Goal: Task Accomplishment & Management: Use online tool/utility

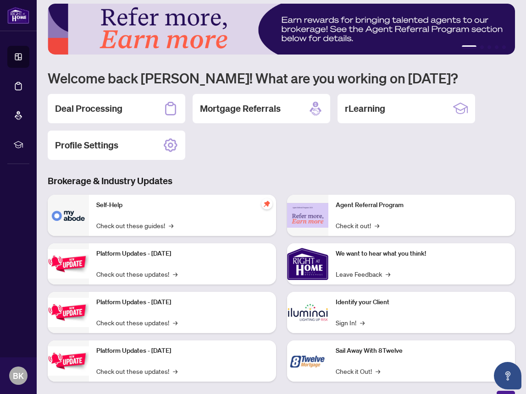
scroll to position [20, 0]
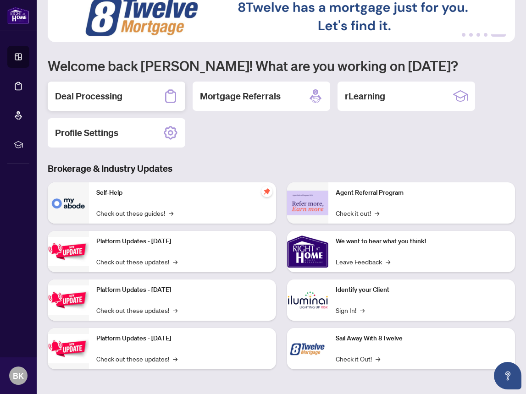
click at [66, 98] on h2 "Deal Processing" at bounding box center [88, 96] width 67 height 13
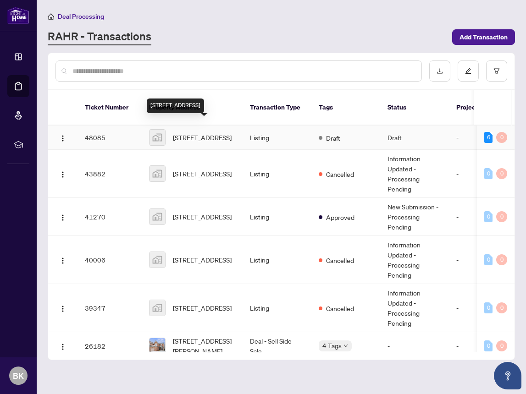
click at [194, 133] on span "[STREET_ADDRESS]" at bounding box center [202, 138] width 59 height 10
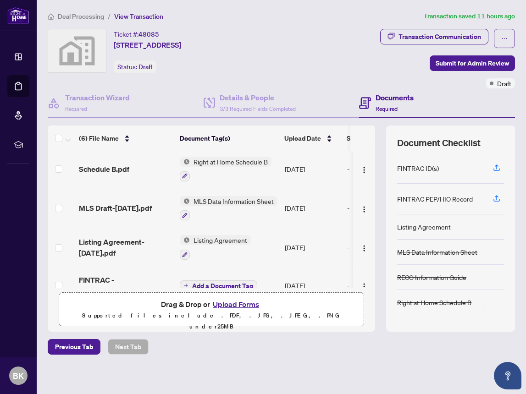
scroll to position [42, 0]
click at [203, 198] on span "MLS Data Information Sheet" at bounding box center [234, 201] width 88 height 10
click at [202, 245] on span "MLS Data Information Sheet" at bounding box center [232, 244] width 88 height 10
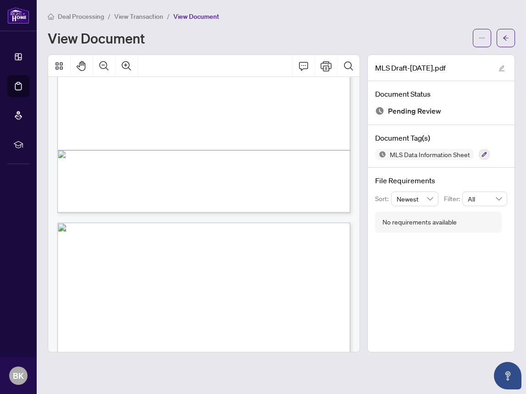
scroll to position [275, 0]
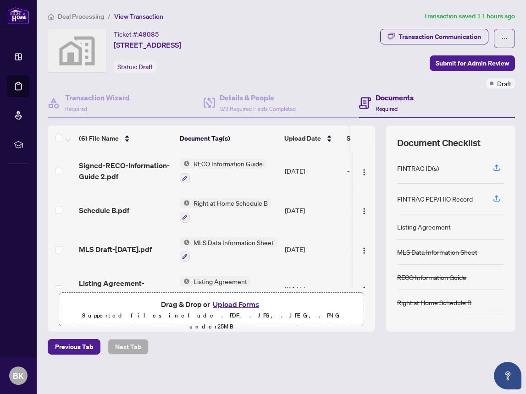
click at [208, 239] on span "MLS Data Information Sheet" at bounding box center [234, 243] width 88 height 10
click at [207, 286] on span "MLS Data Information Sheet" at bounding box center [232, 286] width 88 height 10
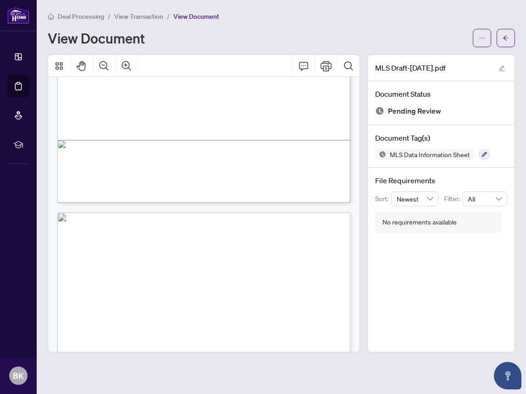
scroll to position [324, 0]
